Goal: Task Accomplishment & Management: Manage account settings

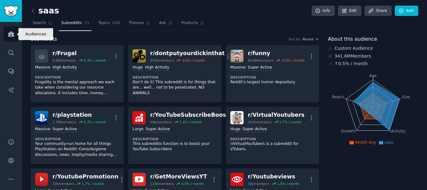
click at [14, 36] on link "Audiences" at bounding box center [10, 33] width 15 height 15
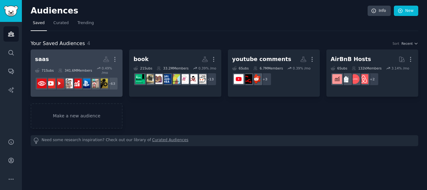
click at [67, 60] on h2 "saas More" at bounding box center [76, 59] width 83 height 11
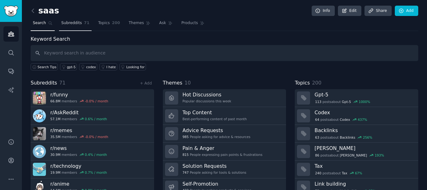
drag, startPoint x: 71, startPoint y: 23, endPoint x: 101, endPoint y: 32, distance: 31.4
click at [71, 23] on span "Subreddits" at bounding box center [71, 23] width 21 height 6
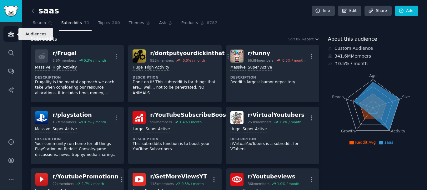
click at [12, 37] on link "Audiences" at bounding box center [10, 33] width 15 height 15
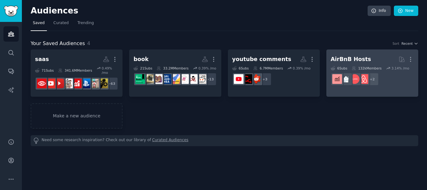
click at [348, 61] on div "AirBnB Hosts" at bounding box center [350, 59] width 40 height 8
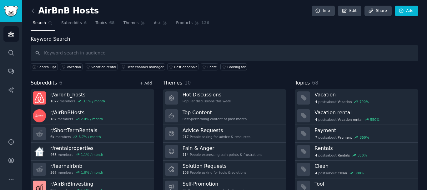
click at [146, 84] on link "+ Add" at bounding box center [146, 83] width 12 height 4
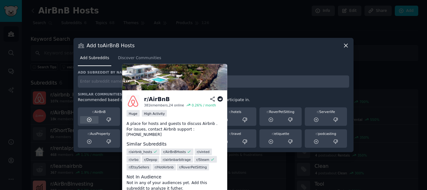
click at [87, 122] on icon at bounding box center [89, 120] width 6 height 6
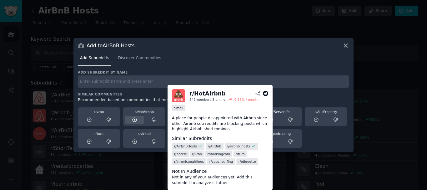
click at [127, 121] on div at bounding box center [134, 120] width 18 height 8
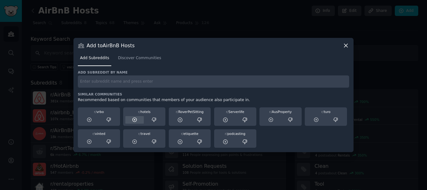
click at [134, 121] on icon at bounding box center [135, 120] width 6 height 6
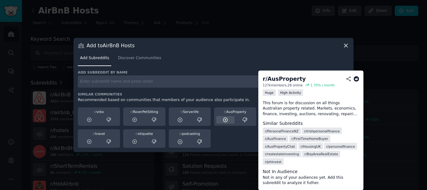
click at [223, 118] on icon at bounding box center [225, 120] width 6 height 6
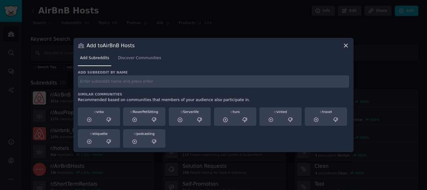
click at [274, 140] on div "r/ vrbo r/ RoverPetSitting r/ Serverlife r/ turo r/ vinted r/ travel r/ etiquet…" at bounding box center [213, 126] width 271 height 43
click at [347, 45] on icon at bounding box center [345, 45] width 3 height 3
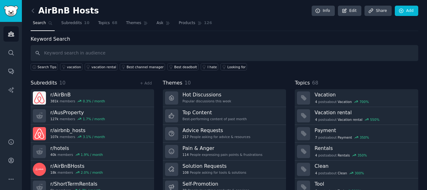
drag, startPoint x: 312, startPoint y: 0, endPoint x: 271, endPoint y: 21, distance: 45.7
click at [271, 21] on nav "Search Subreddits 10 Topics 68 Themes Ask Products 126" at bounding box center [224, 24] width 387 height 13
